Goal: Transaction & Acquisition: Subscribe to service/newsletter

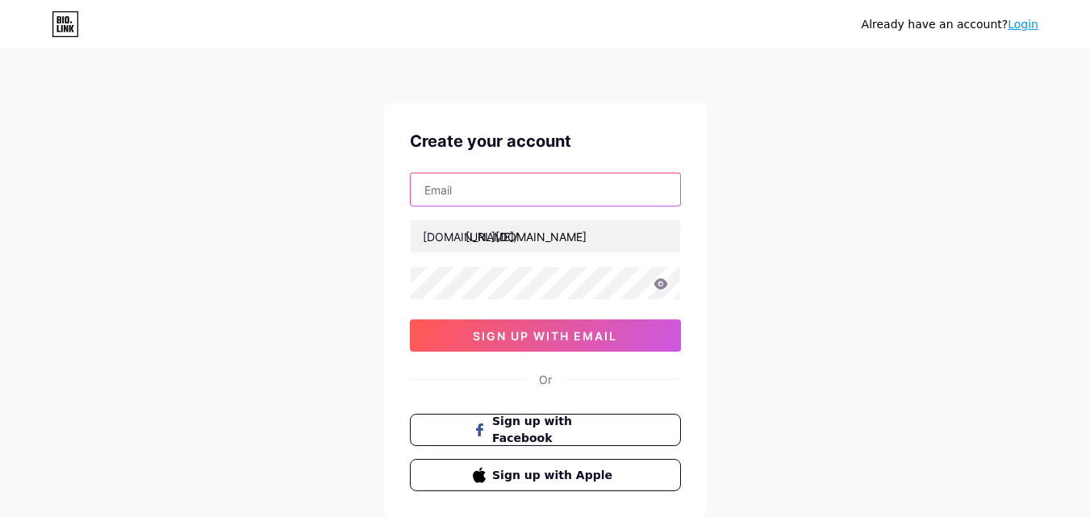
click at [468, 190] on input "text" at bounding box center [546, 190] width 270 height 32
type input "-"
type input "younesbouida225@gmail.com"
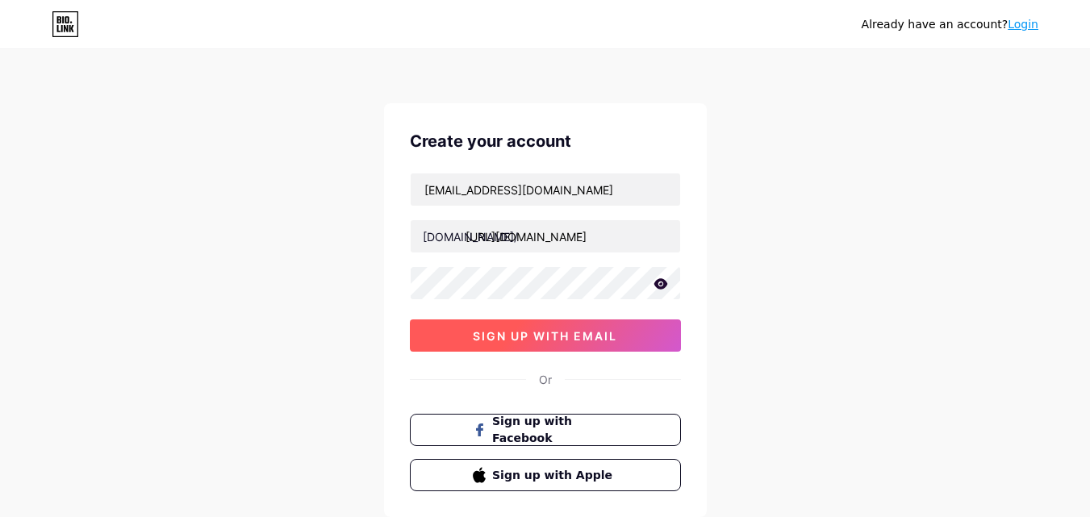
click at [476, 331] on span "sign up with email" at bounding box center [545, 336] width 144 height 14
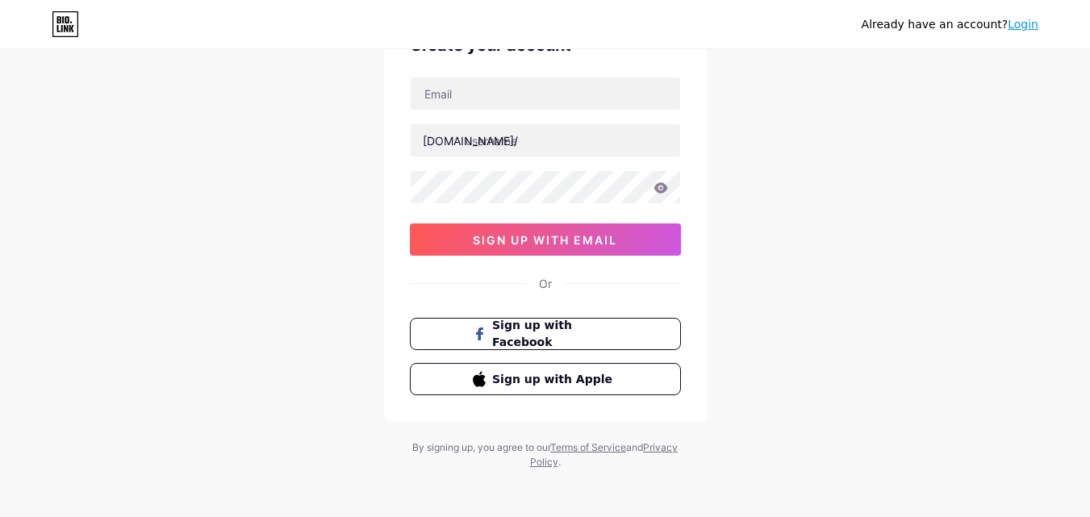
scroll to position [100, 0]
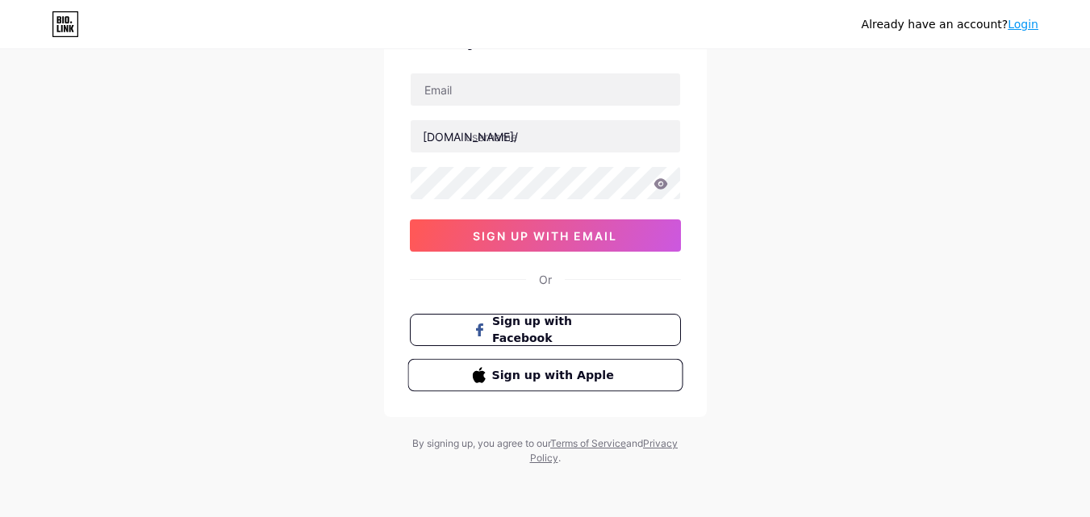
click at [500, 377] on span "Sign up with Apple" at bounding box center [555, 374] width 127 height 17
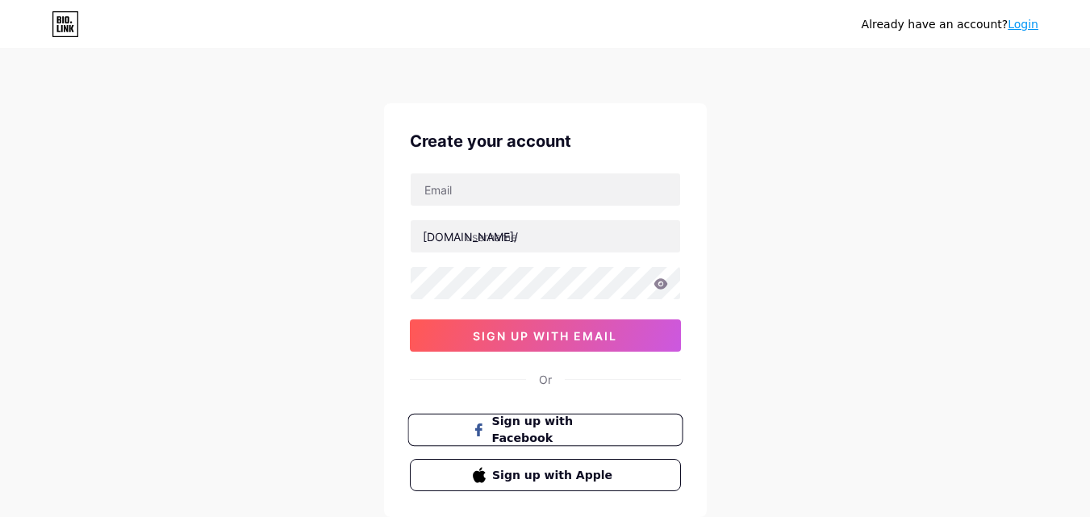
click at [525, 435] on span "Sign up with Facebook" at bounding box center [555, 430] width 127 height 35
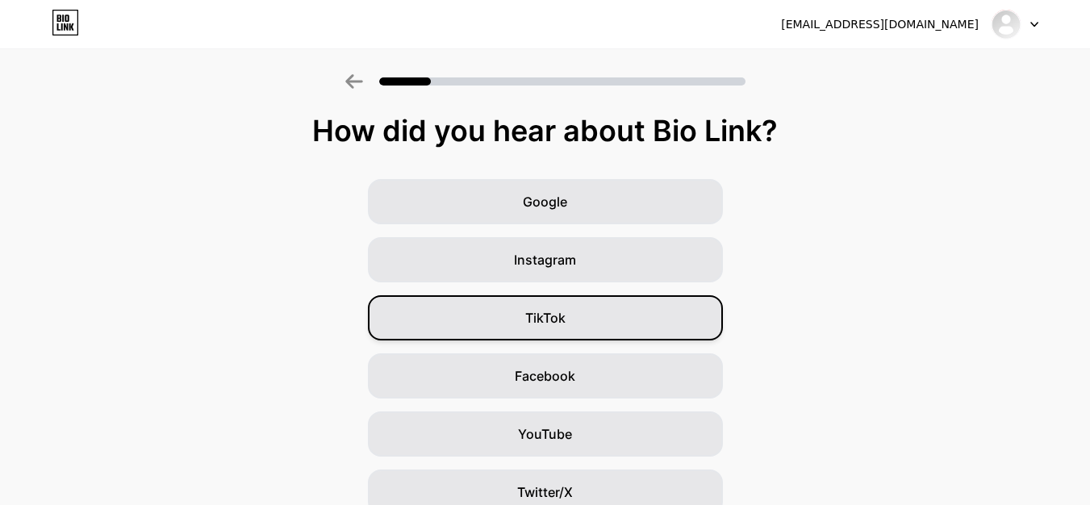
click at [555, 322] on span "TikTok" at bounding box center [545, 317] width 40 height 19
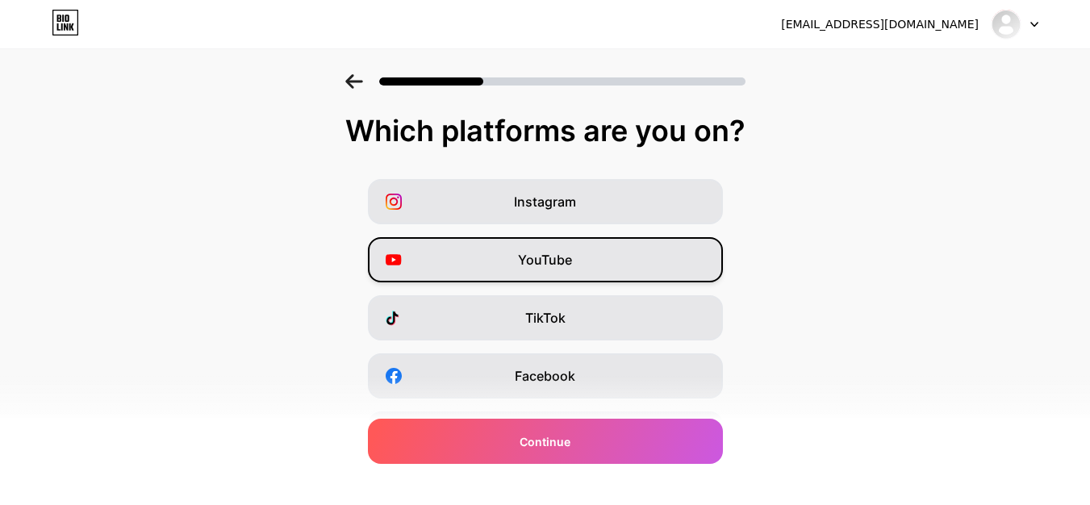
click at [554, 253] on span "YouTube" at bounding box center [545, 259] width 54 height 19
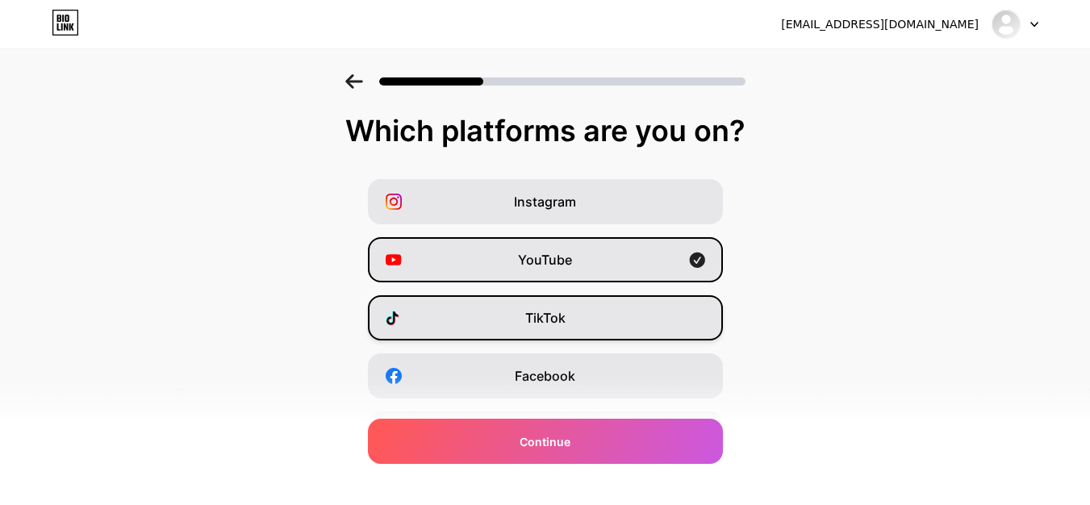
click at [549, 318] on span "TikTok" at bounding box center [545, 317] width 40 height 19
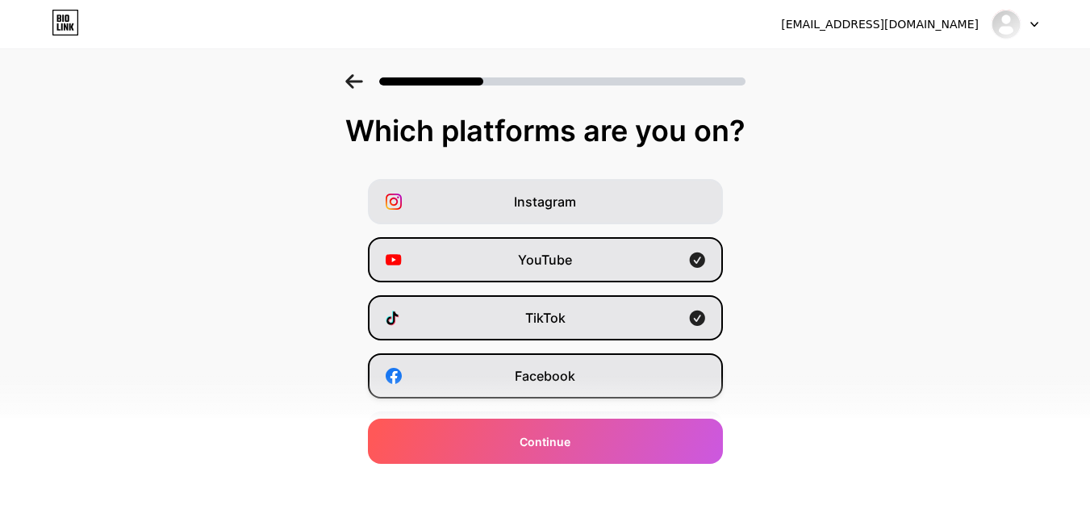
click at [530, 379] on span "Facebook" at bounding box center [545, 375] width 61 height 19
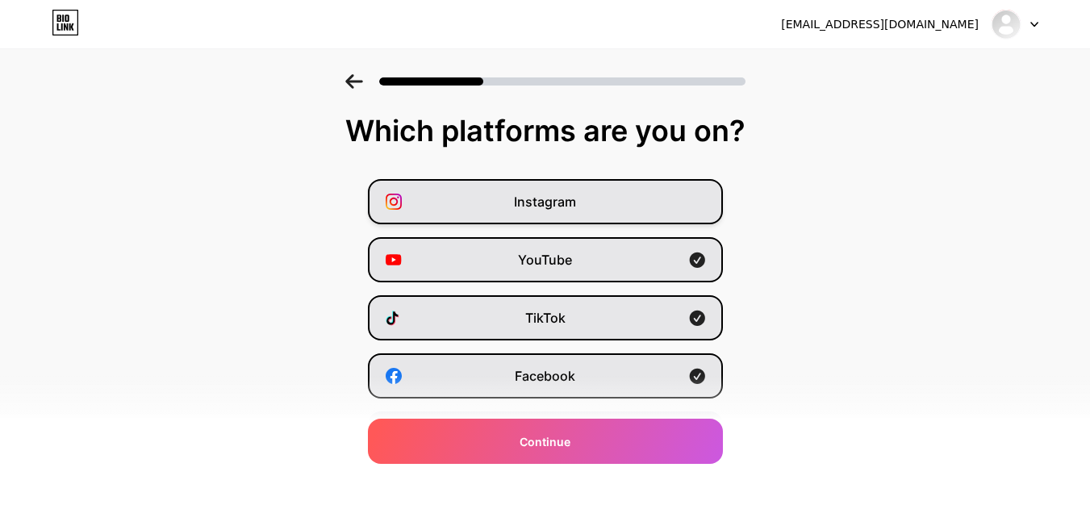
click at [546, 191] on div "Instagram" at bounding box center [545, 201] width 355 height 45
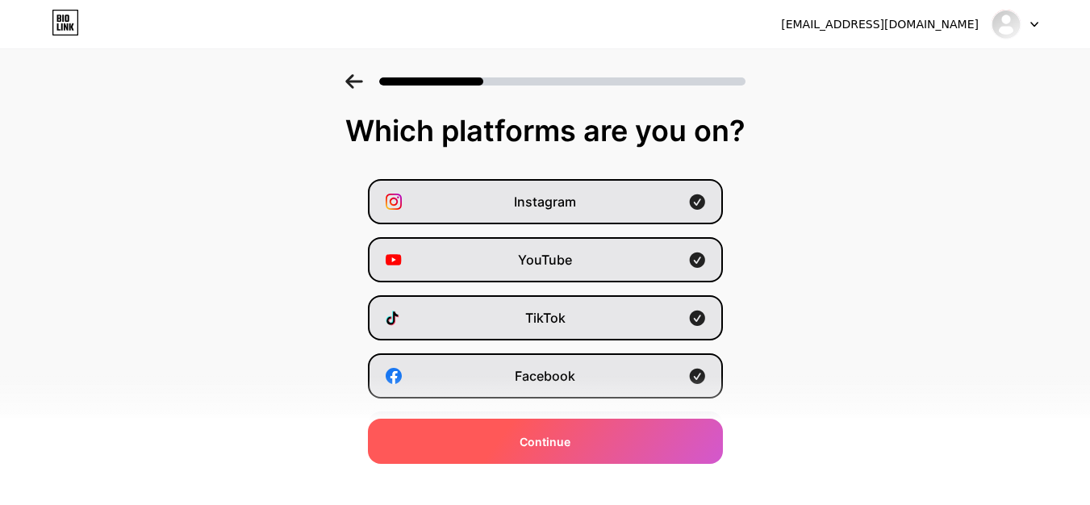
click at [553, 446] on span "Continue" at bounding box center [545, 441] width 51 height 17
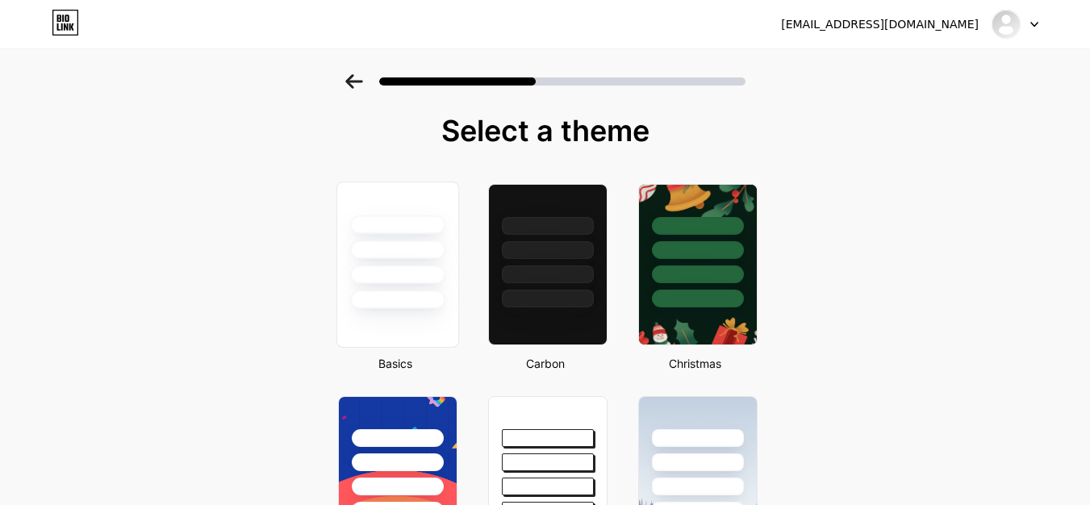
drag, startPoint x: 412, startPoint y: 294, endPoint x: 449, endPoint y: 303, distance: 38.2
click at [410, 295] on div at bounding box center [397, 300] width 94 height 19
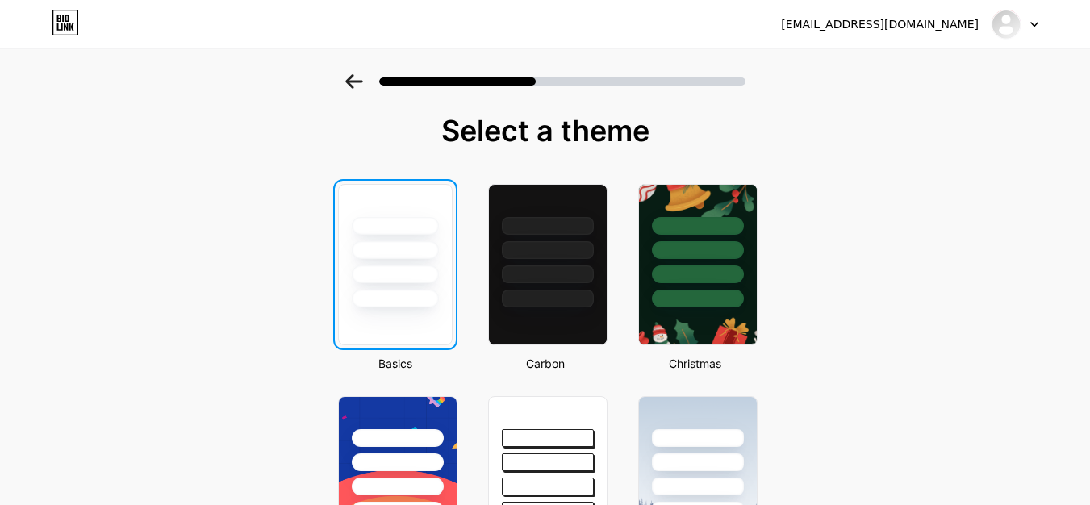
drag, startPoint x: 573, startPoint y: 315, endPoint x: 584, endPoint y: 315, distance: 10.5
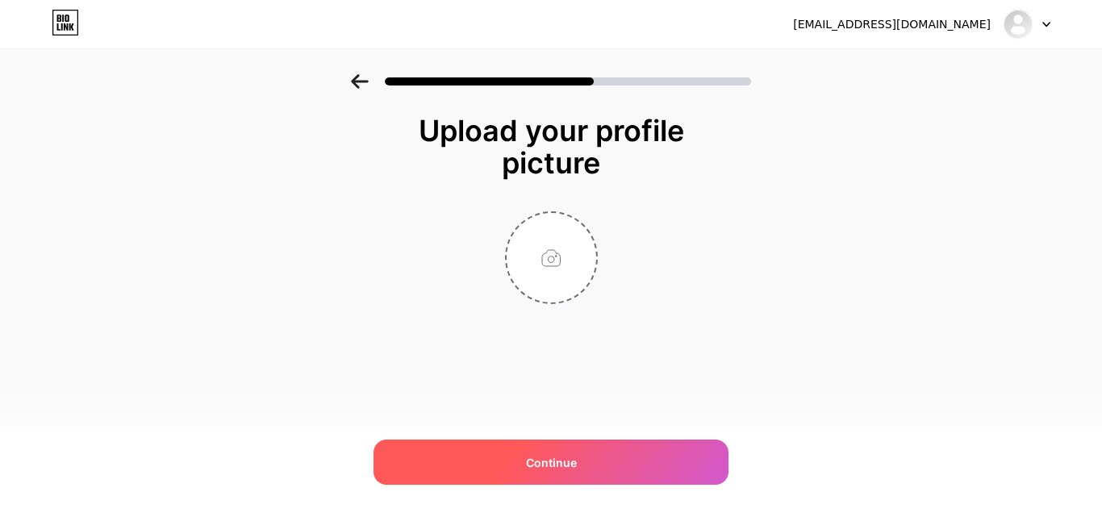
click at [578, 468] on div "Continue" at bounding box center [551, 462] width 355 height 45
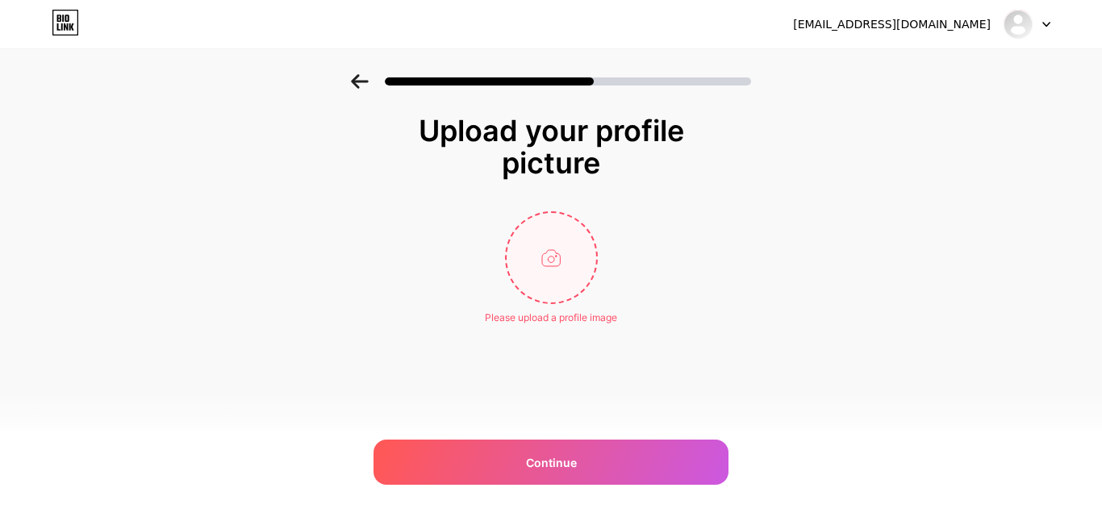
click at [550, 258] on input "file" at bounding box center [552, 258] width 90 height 90
type input "C:\fakepath\Gemini_Generated_Image_tupp4vtupp4vtupp.png"
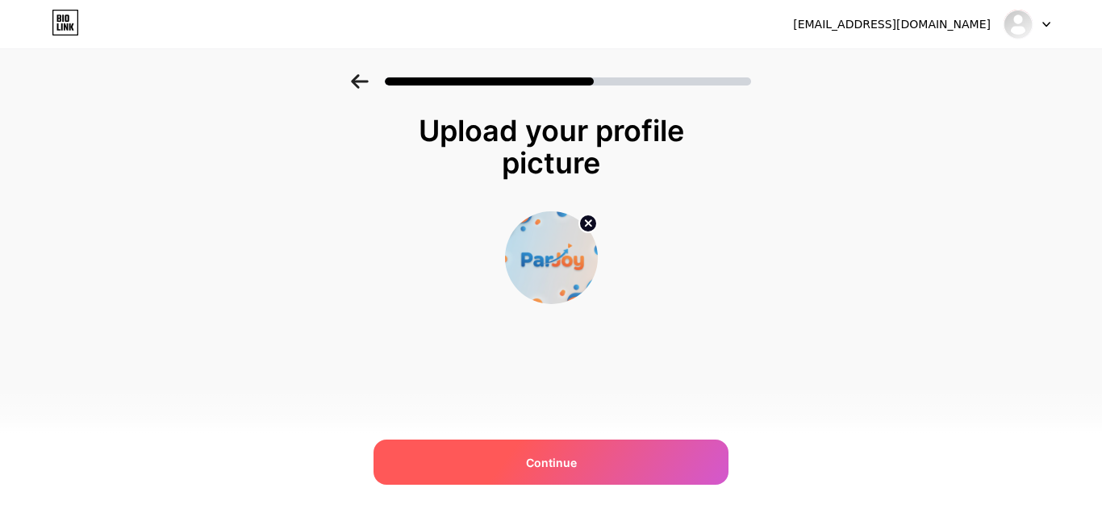
click at [555, 454] on span "Continue" at bounding box center [551, 462] width 51 height 17
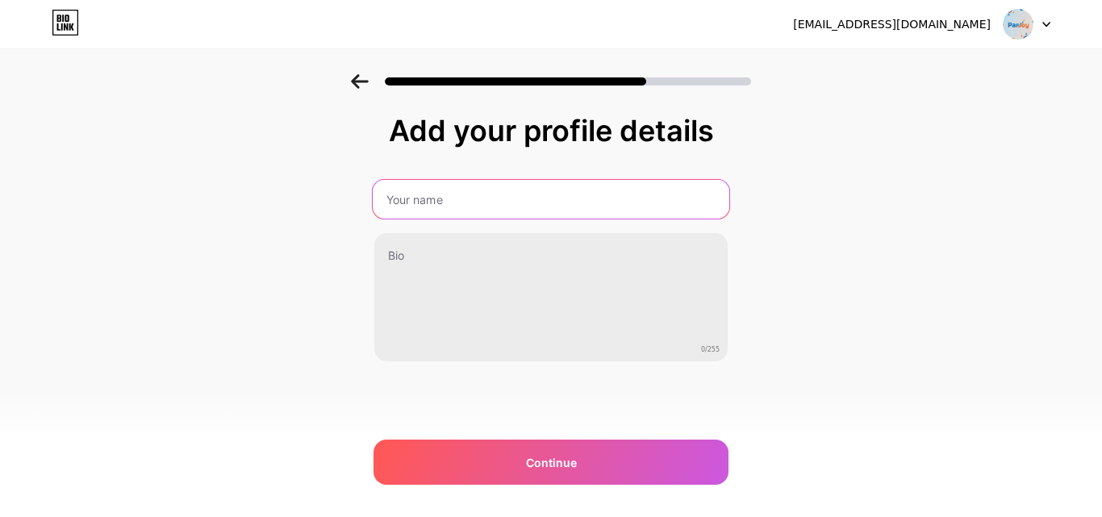
click at [466, 194] on input "text" at bounding box center [551, 199] width 357 height 39
type input "p"
type input "ParJoy"
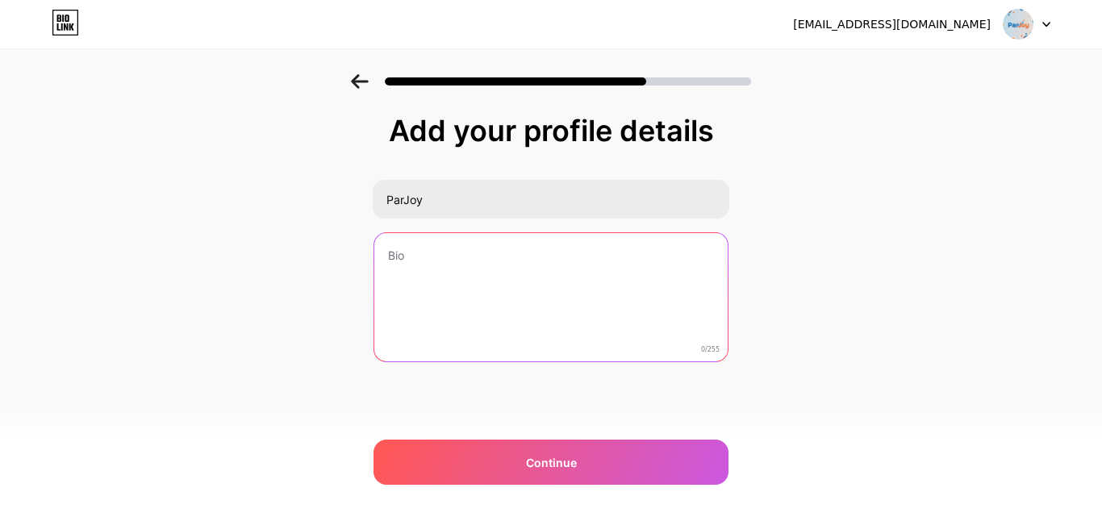
click at [424, 256] on textarea at bounding box center [550, 298] width 353 height 130
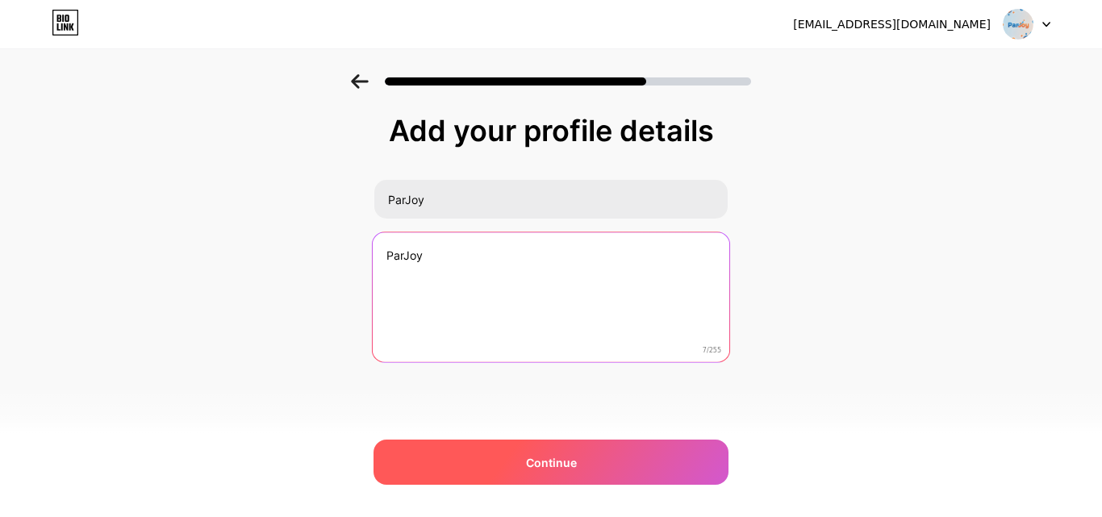
type textarea "ParJoy"
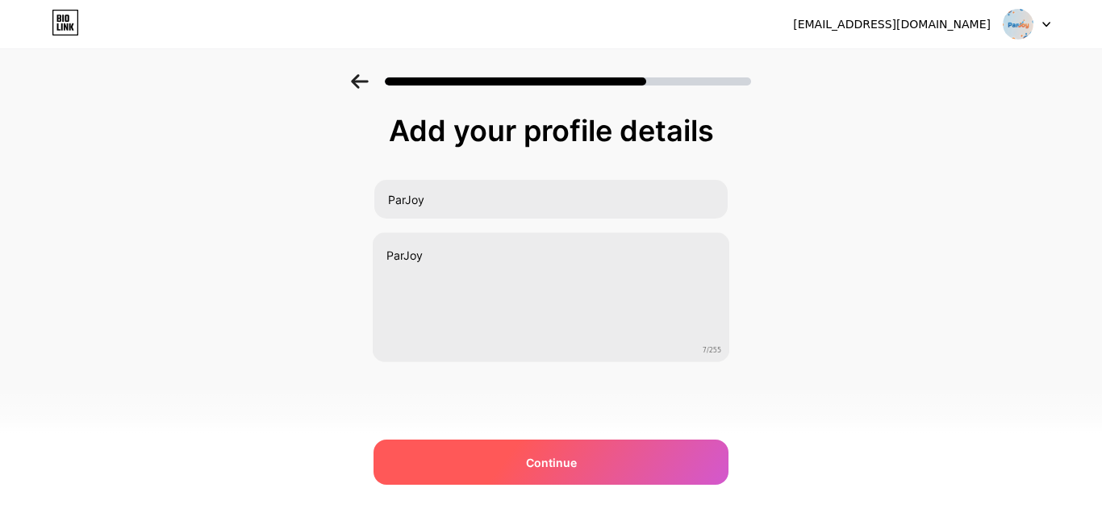
click at [534, 460] on span "Continue" at bounding box center [551, 462] width 51 height 17
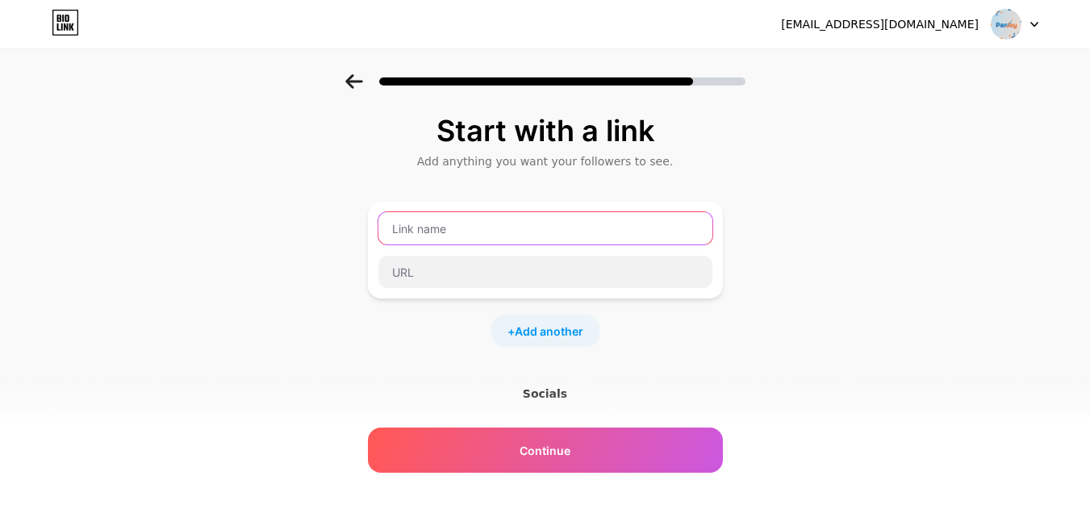
click at [466, 232] on input "text" at bounding box center [546, 228] width 334 height 32
click at [454, 232] on input "text" at bounding box center [546, 228] width 334 height 32
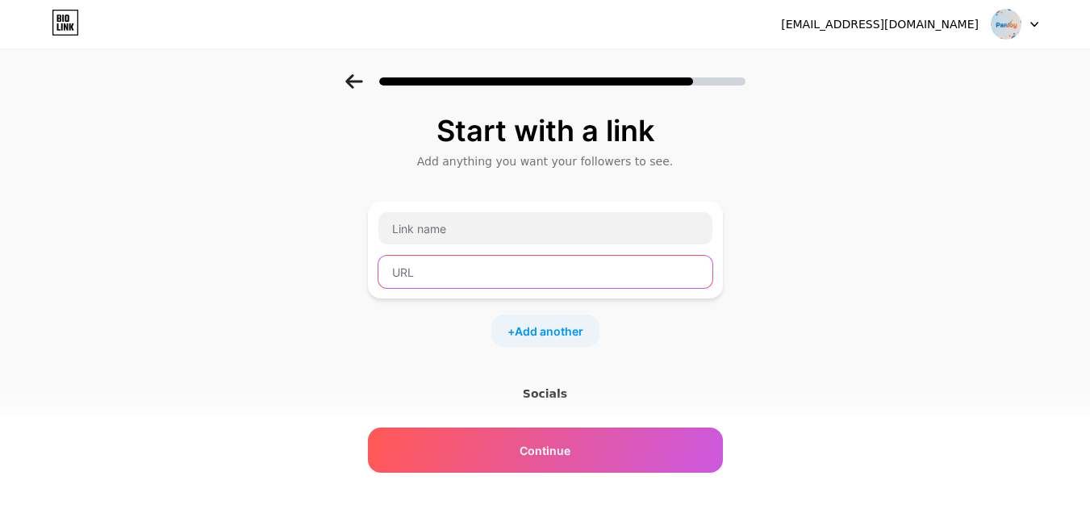
click at [442, 271] on input "text" at bounding box center [546, 272] width 334 height 32
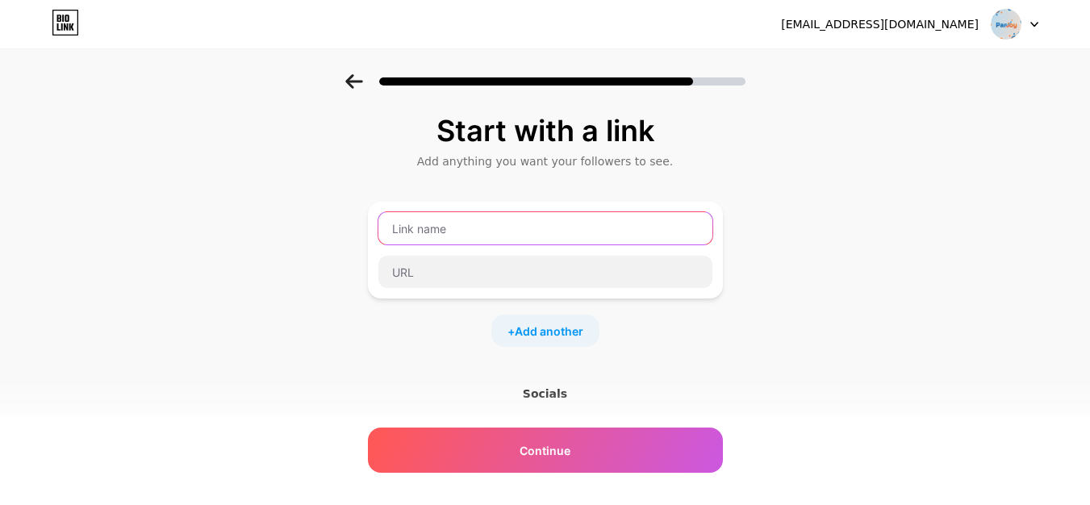
paste input "https://bio.link"
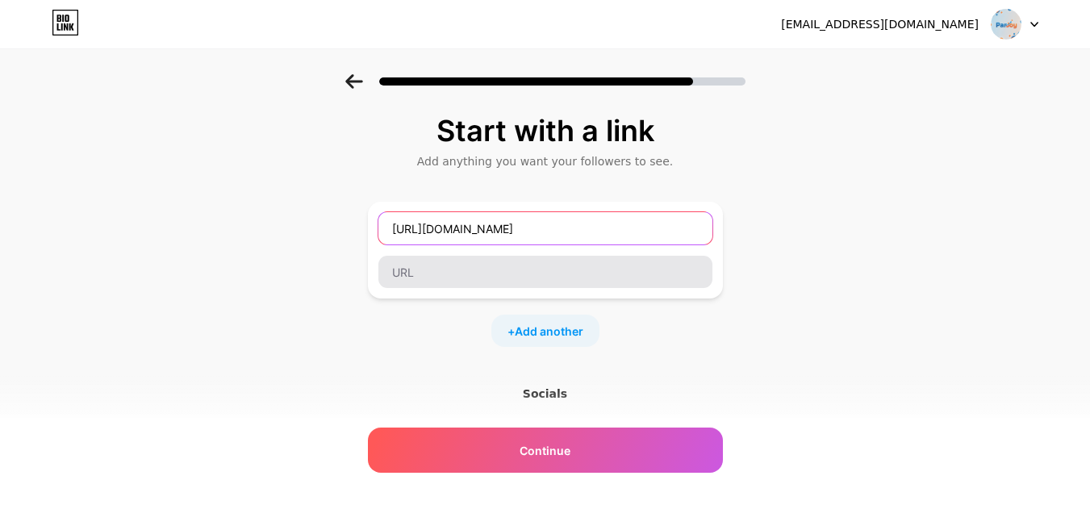
type input "https://bio.link"
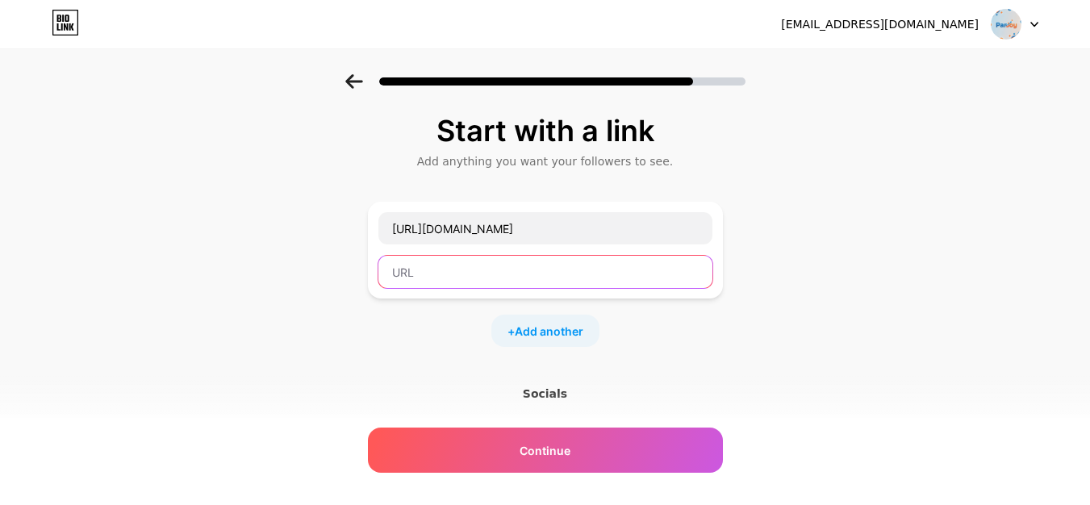
click at [453, 278] on input "text" at bounding box center [546, 272] width 334 height 32
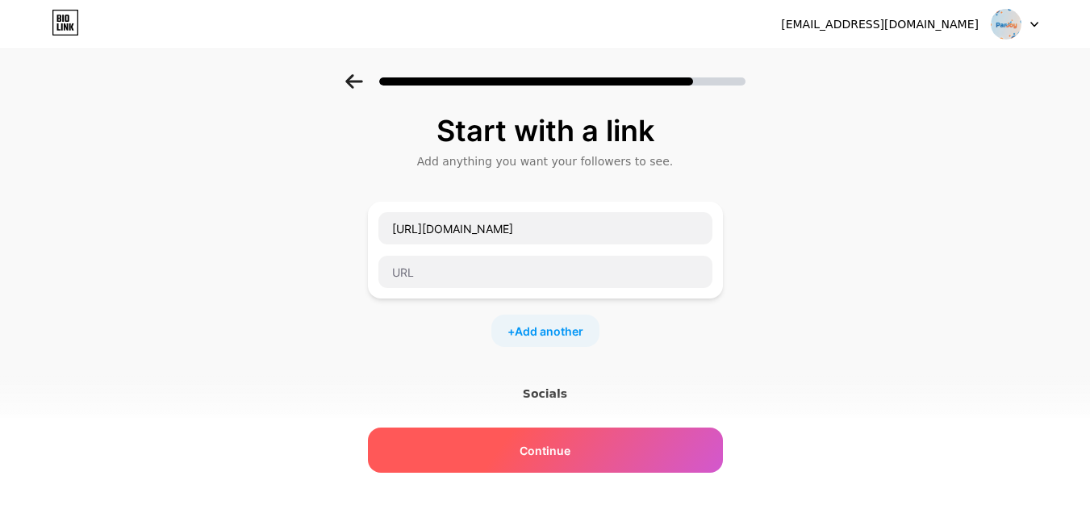
click at [579, 450] on div "Continue" at bounding box center [545, 450] width 355 height 45
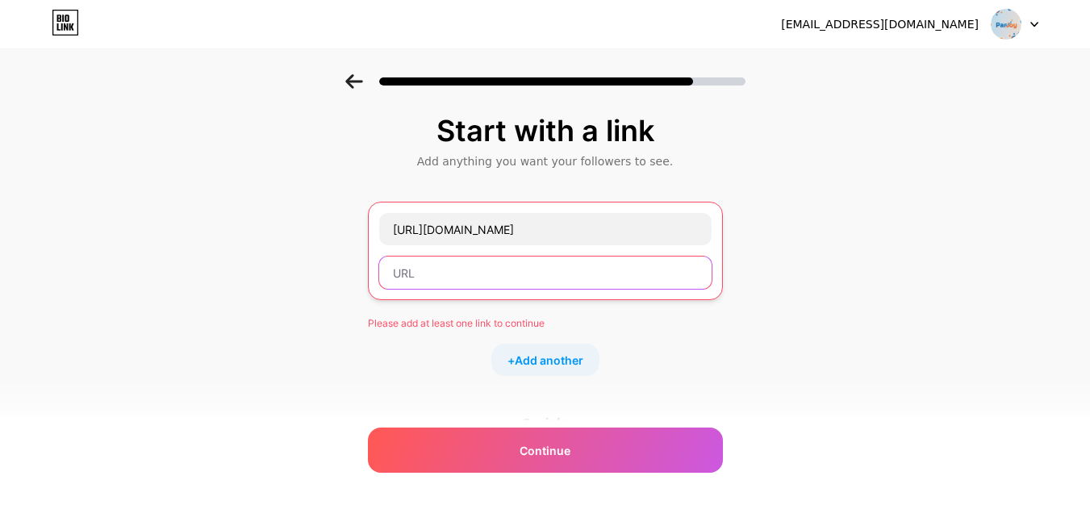
click at [433, 276] on input "text" at bounding box center [545, 273] width 333 height 32
paste input "https://bio.link"
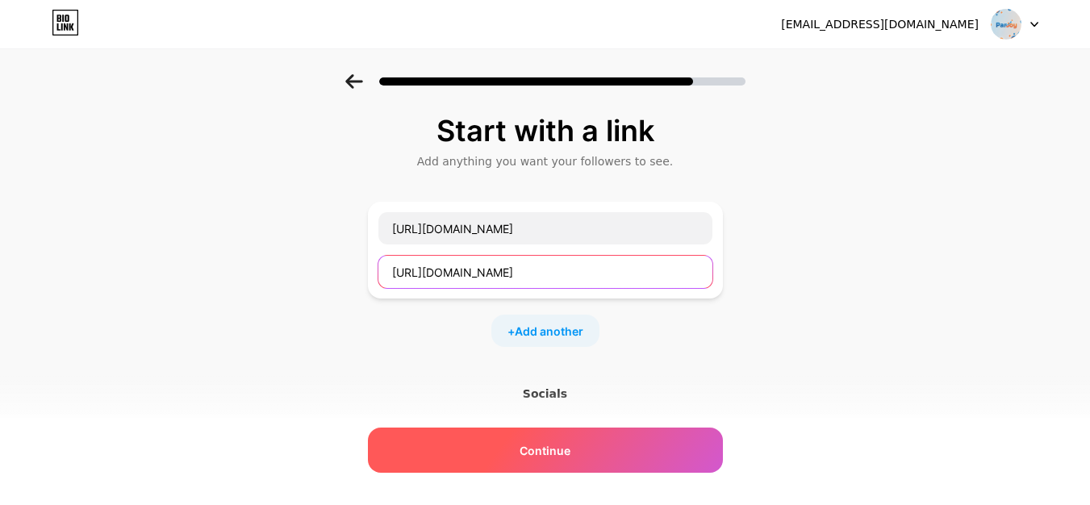
type input "https://bio.link"
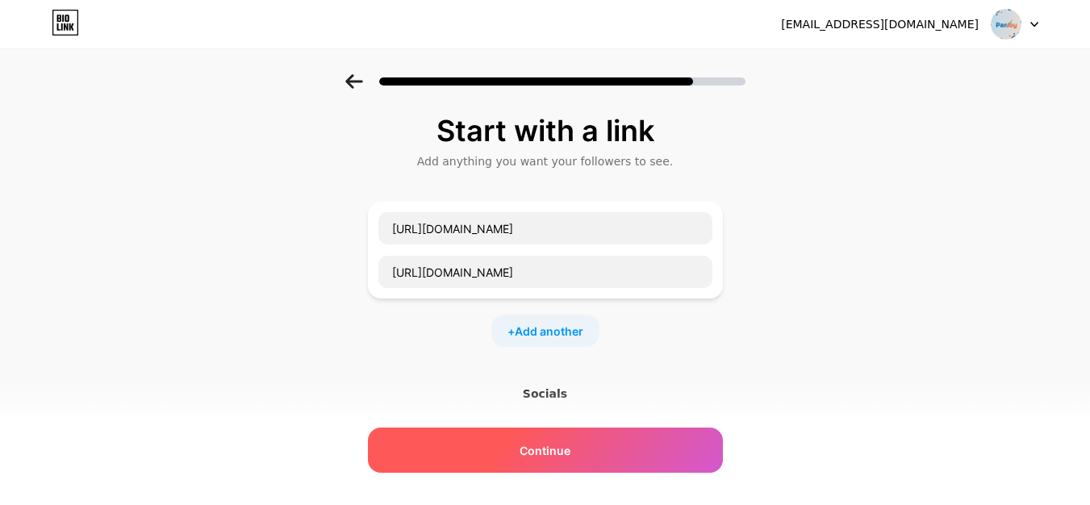
click at [538, 450] on span "Continue" at bounding box center [545, 450] width 51 height 17
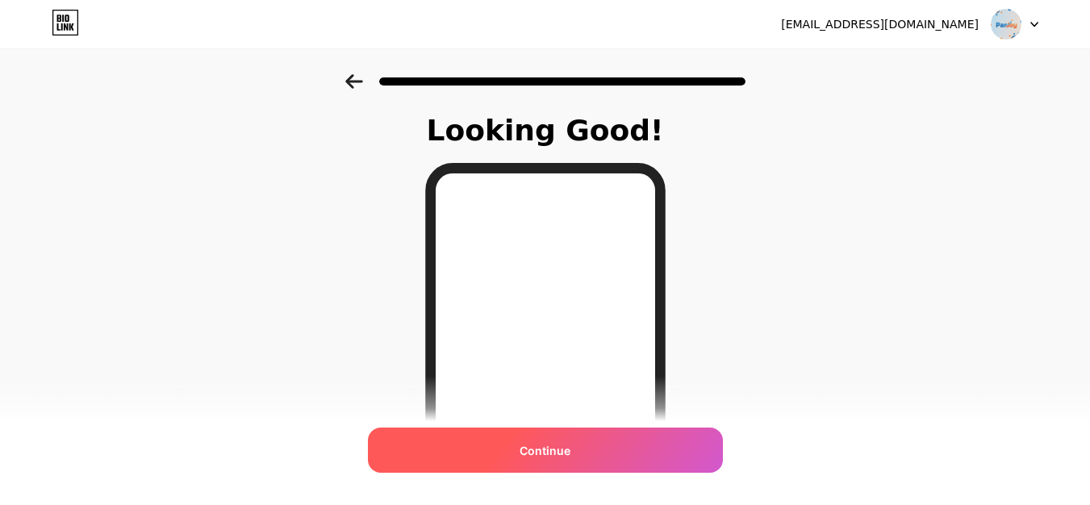
click at [571, 447] on span "Continue" at bounding box center [545, 450] width 51 height 17
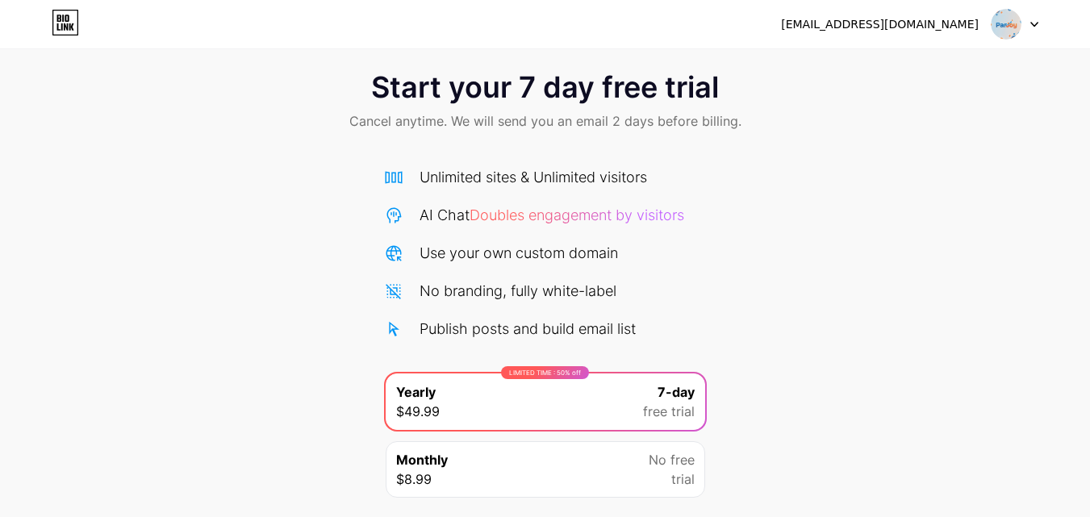
scroll to position [132, 0]
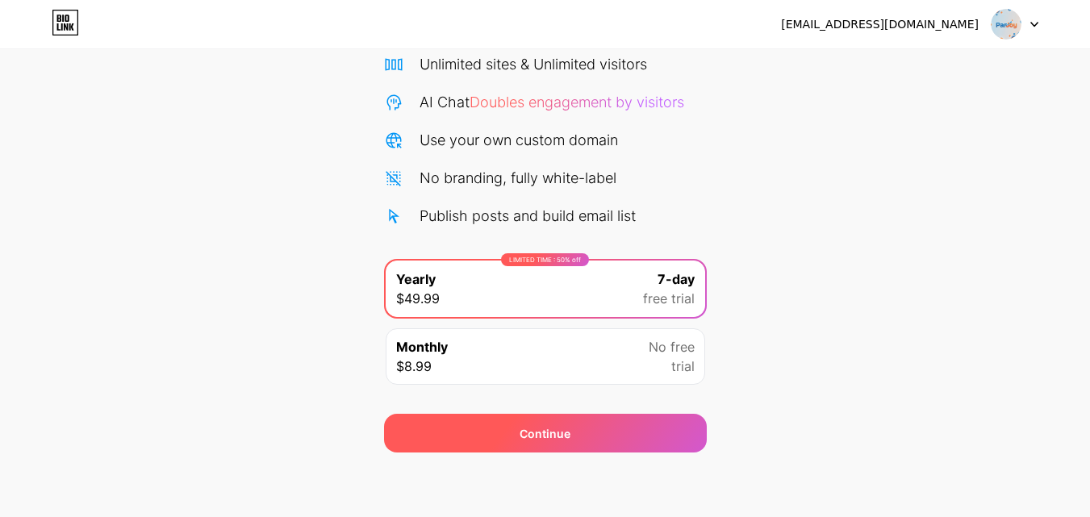
click at [517, 430] on div "Continue" at bounding box center [545, 433] width 323 height 39
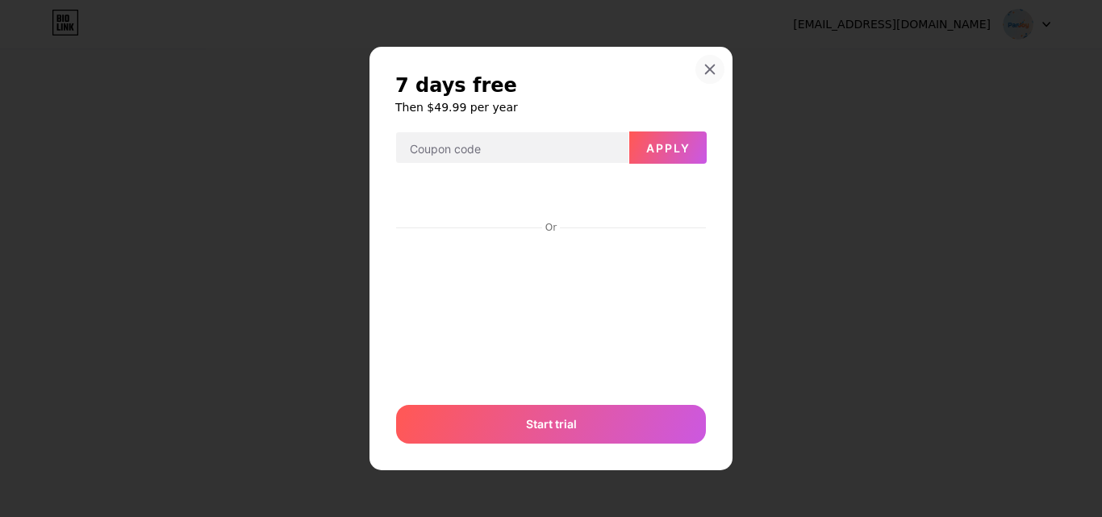
click at [715, 73] on icon at bounding box center [710, 69] width 13 height 13
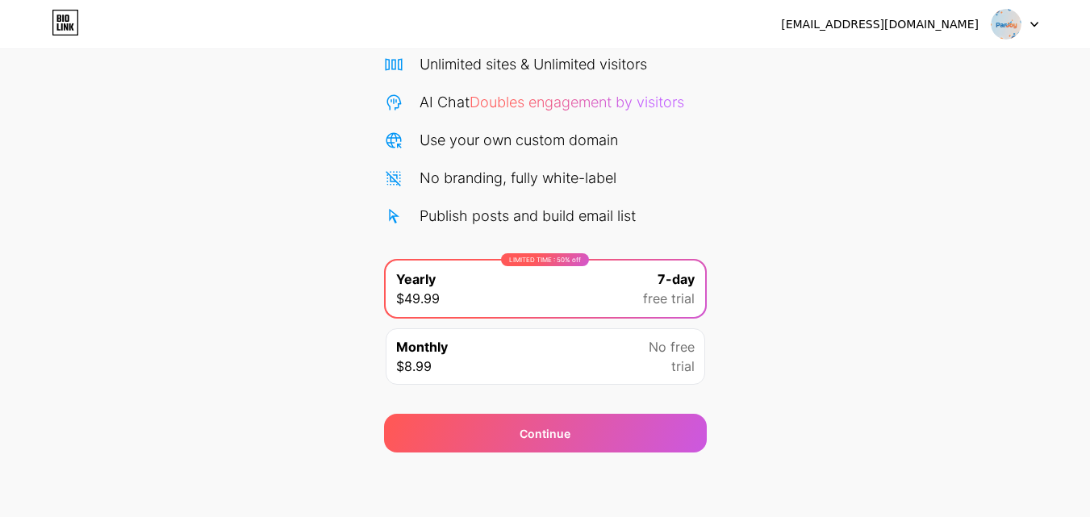
click at [641, 339] on div "Monthly $8.99 No free trial" at bounding box center [546, 356] width 320 height 56
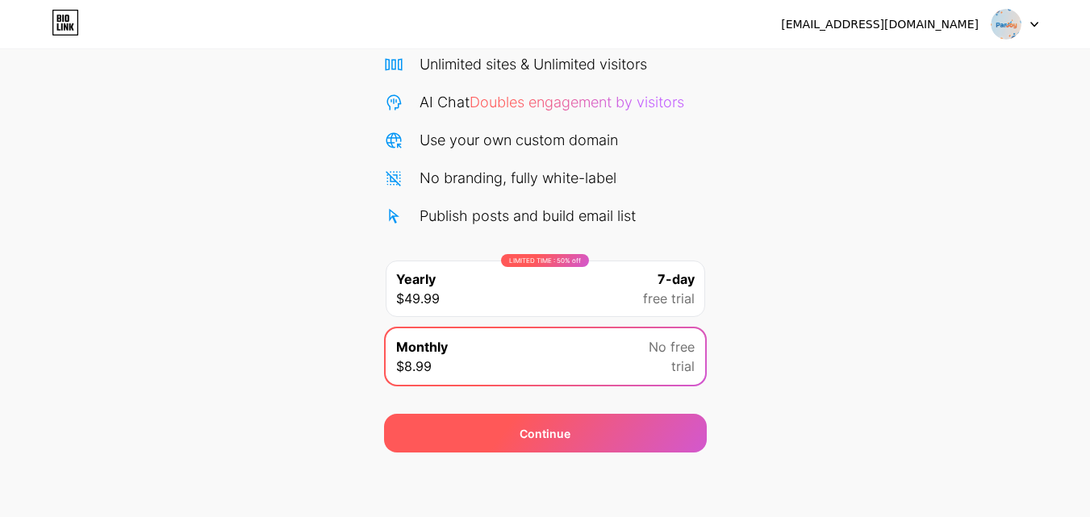
click at [578, 441] on div "Continue" at bounding box center [545, 433] width 323 height 39
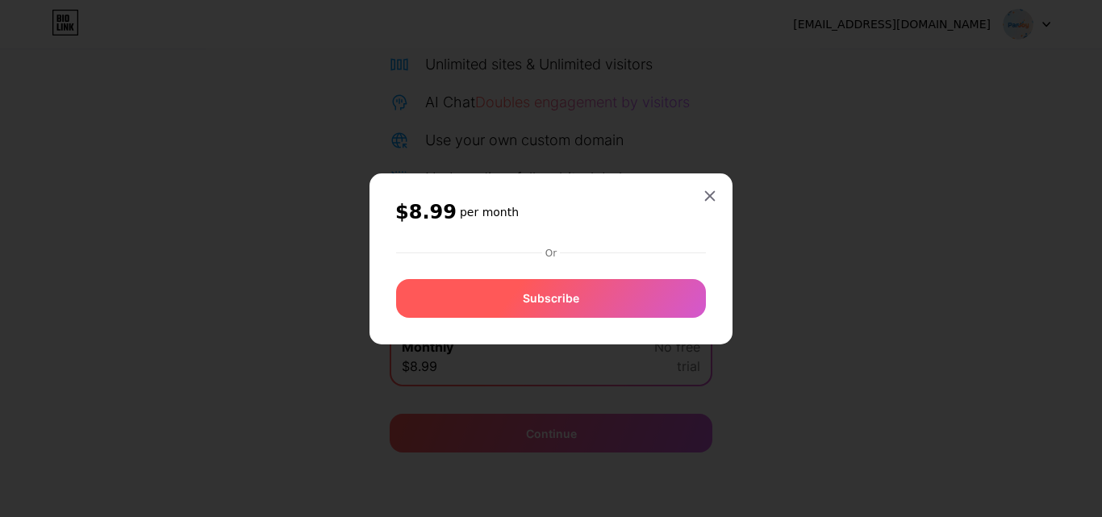
click at [581, 263] on div at bounding box center [551, 262] width 310 height 2
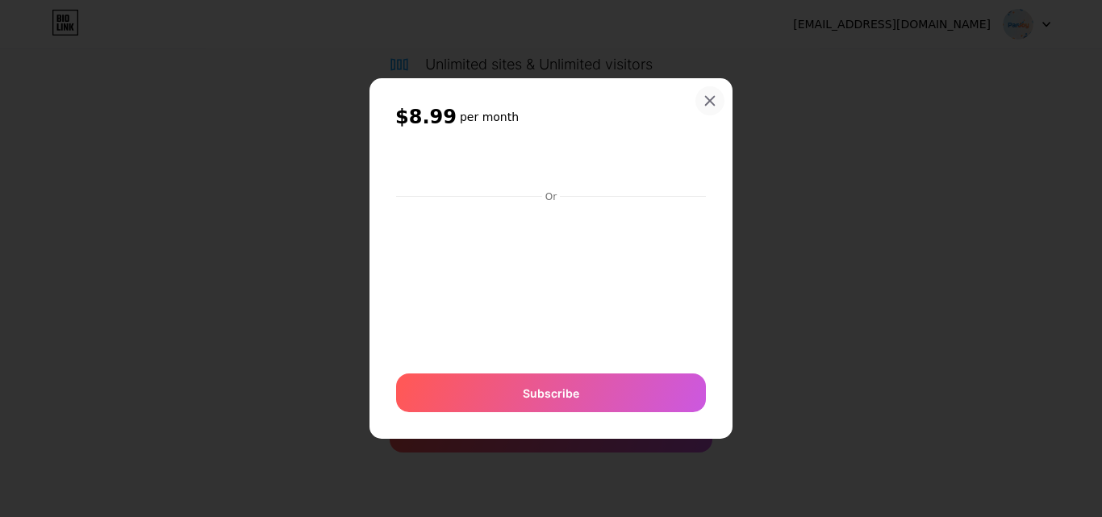
click at [713, 99] on icon at bounding box center [710, 100] width 9 height 9
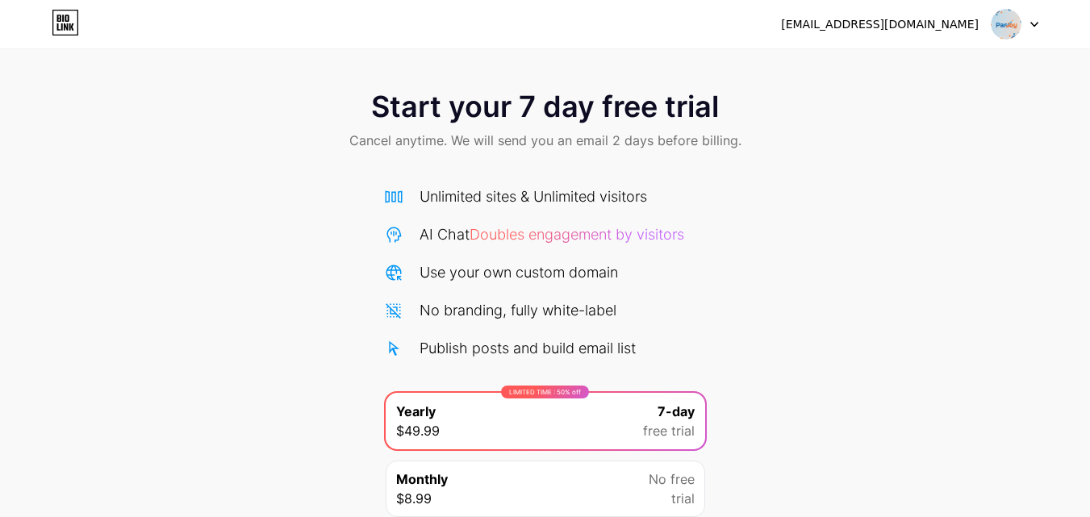
click at [1001, 27] on img at bounding box center [1006, 24] width 31 height 31
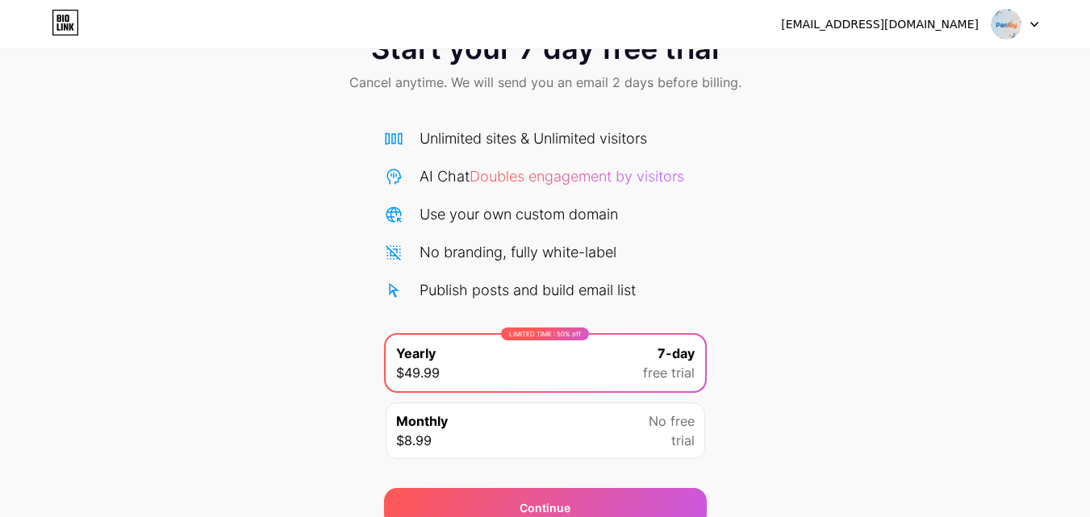
scroll to position [132, 0]
